Goal: Navigation & Orientation: Find specific page/section

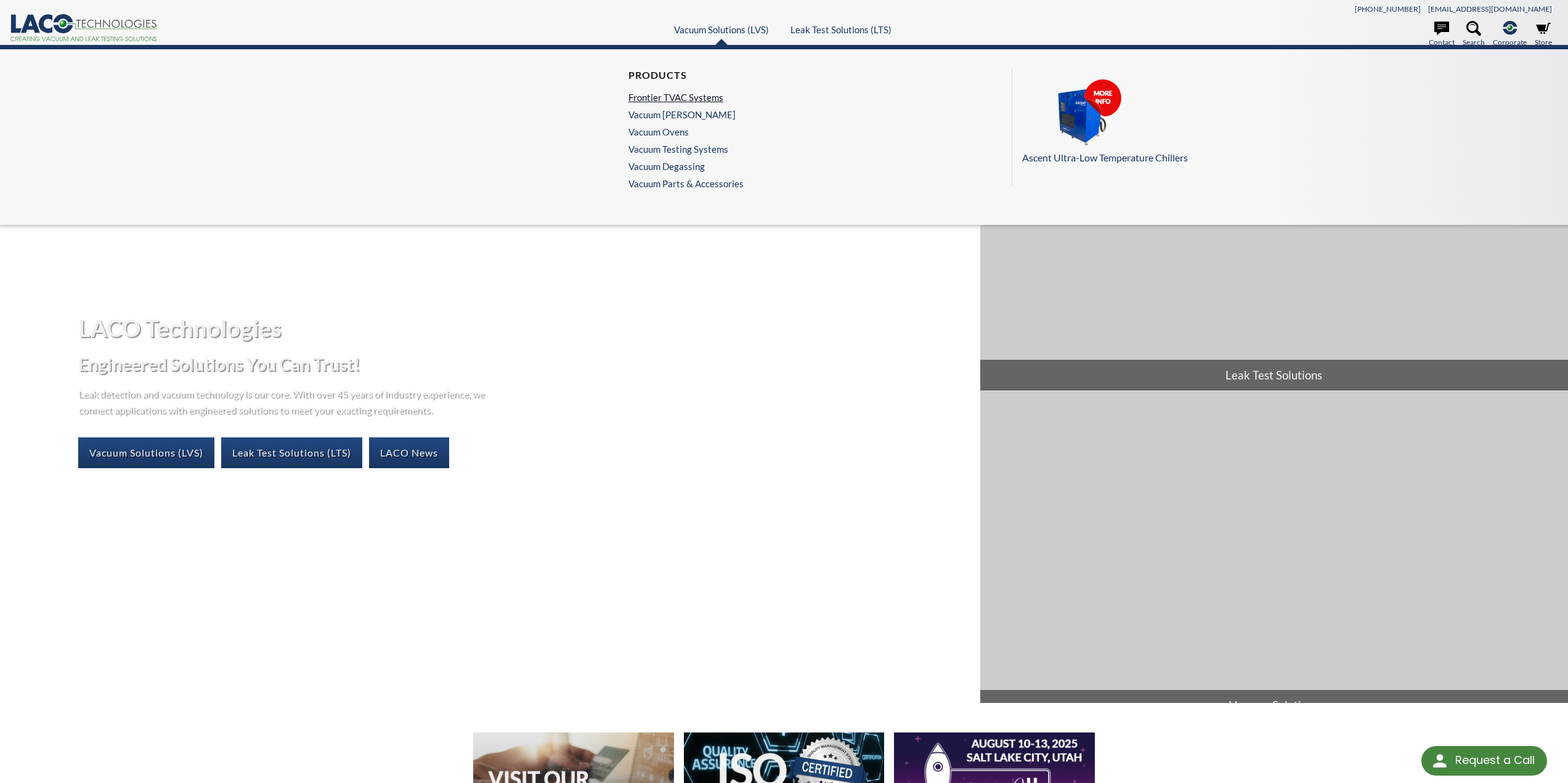
drag, startPoint x: 712, startPoint y: 95, endPoint x: 730, endPoint y: 99, distance: 18.4
click at [712, 95] on link "Frontier TVAC Systems" at bounding box center [683, 98] width 109 height 11
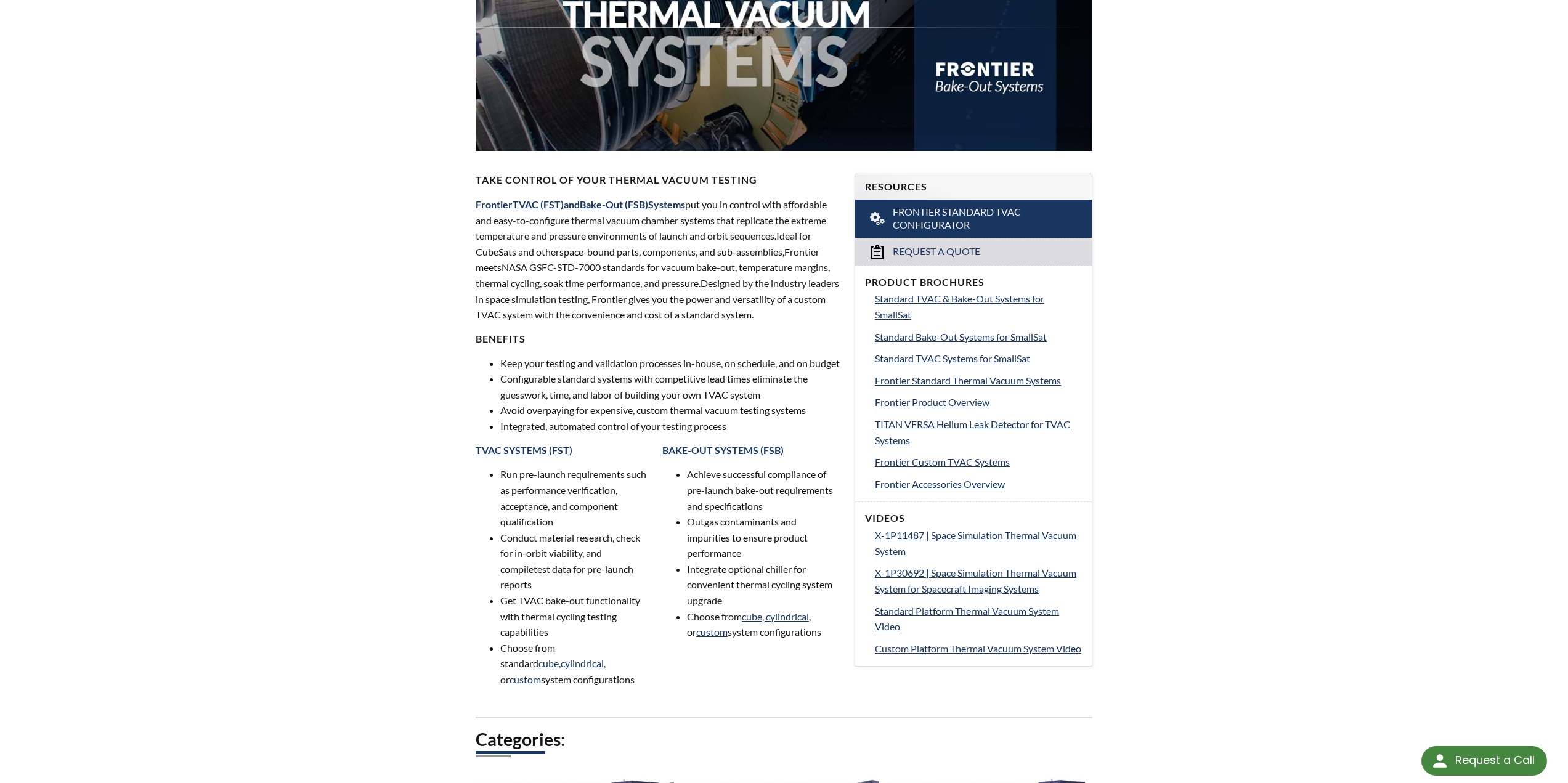
scroll to position [246, 0]
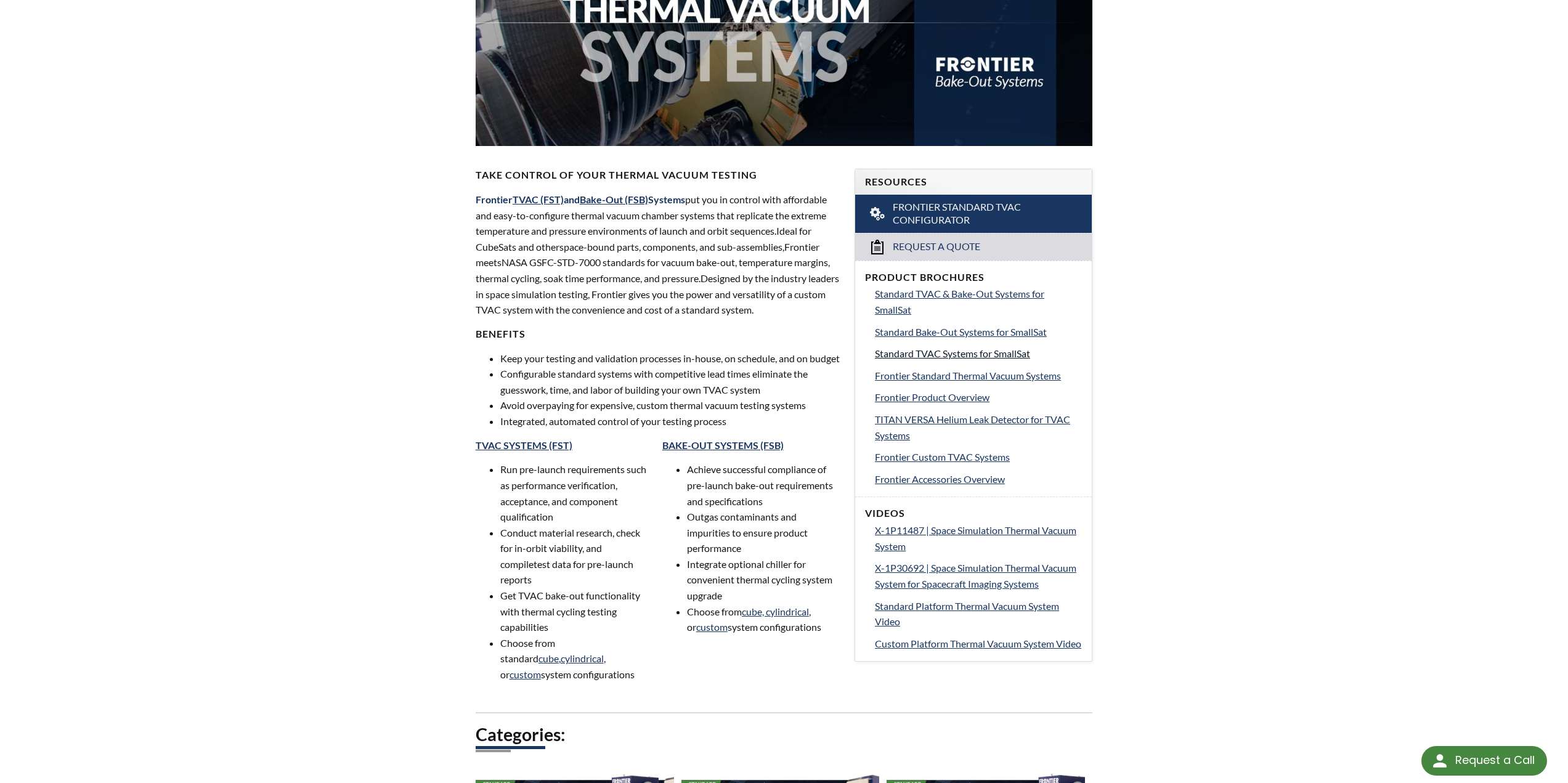
click at [985, 354] on span "Standard TVAC Systems for SmallSat" at bounding box center [952, 353] width 155 height 12
